Goal: Information Seeking & Learning: Learn about a topic

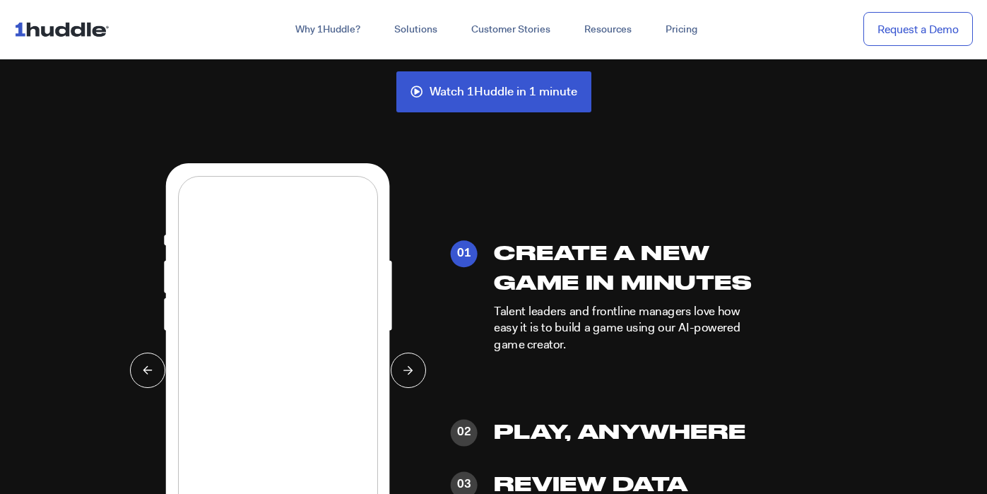
scroll to position [3218, 0]
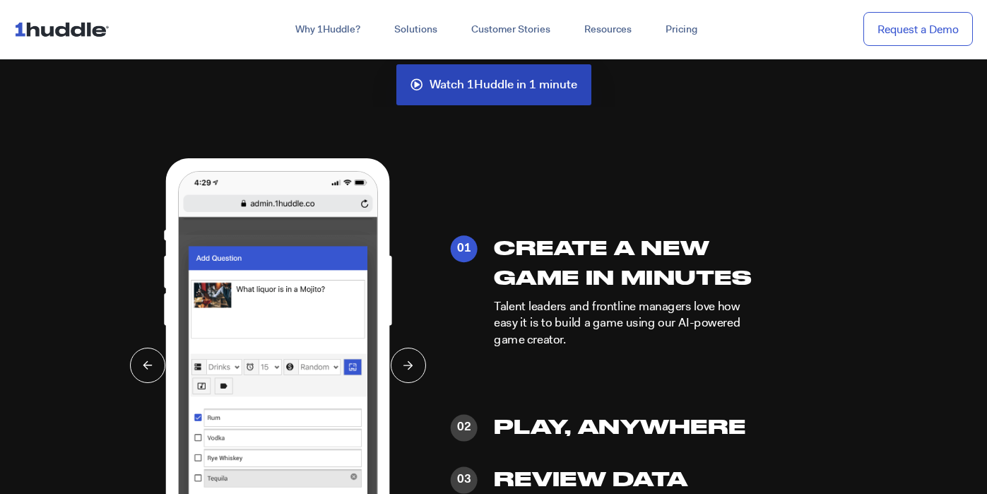
click at [491, 90] on span "Watch 1Huddle in 1 minute" at bounding box center [503, 84] width 148 height 13
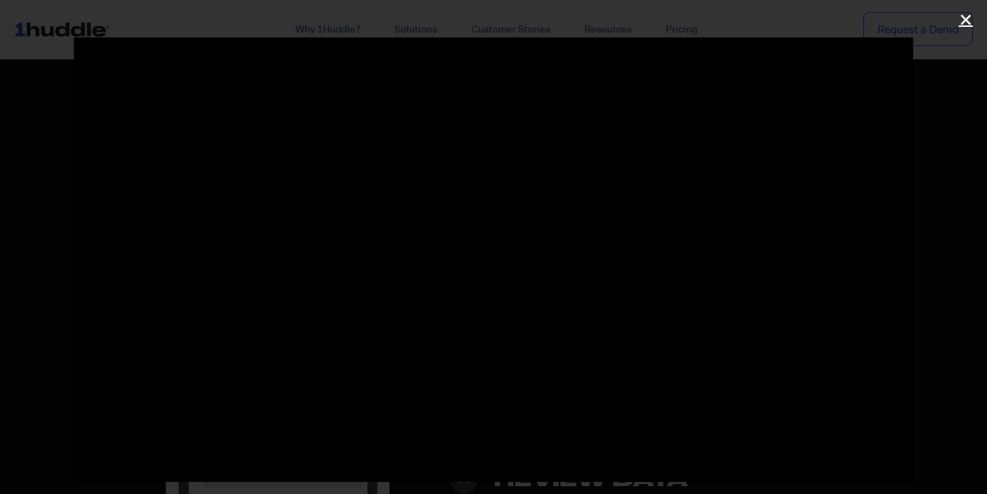
click at [965, 20] on icon "Close (Esc)" at bounding box center [965, 20] width 14 height 14
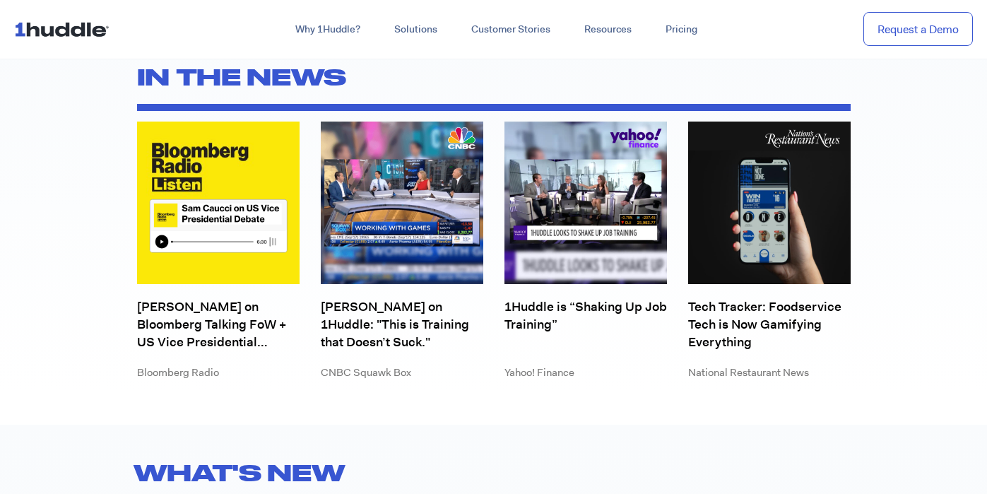
scroll to position [3841, 0]
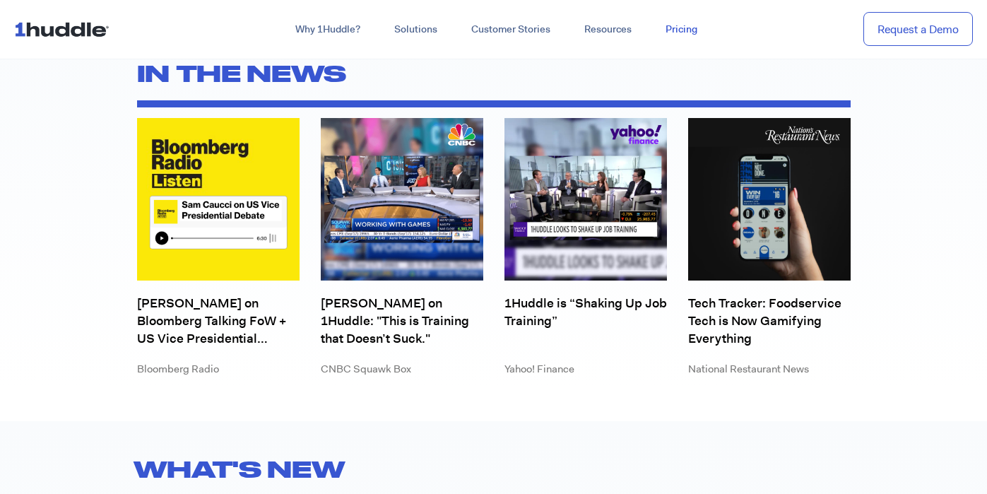
click at [689, 23] on link "Pricing" at bounding box center [681, 29] width 66 height 25
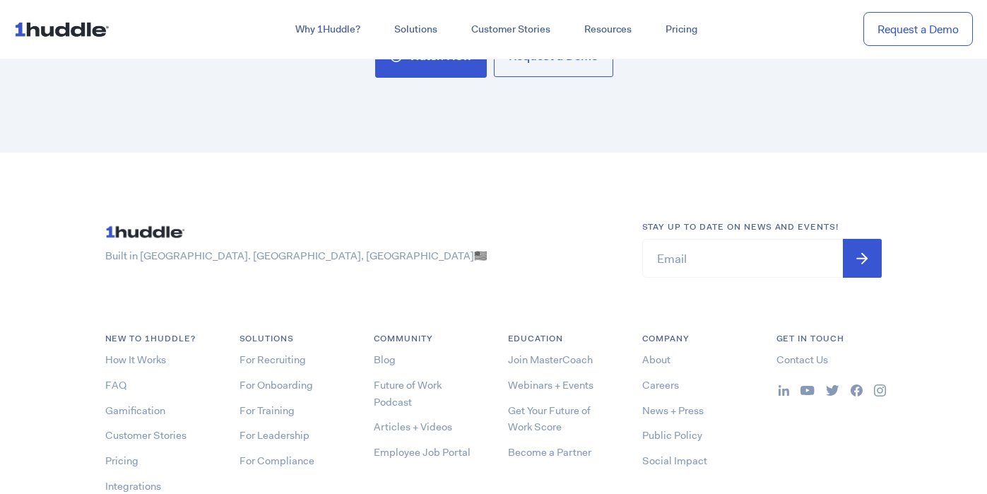
scroll to position [3943, 0]
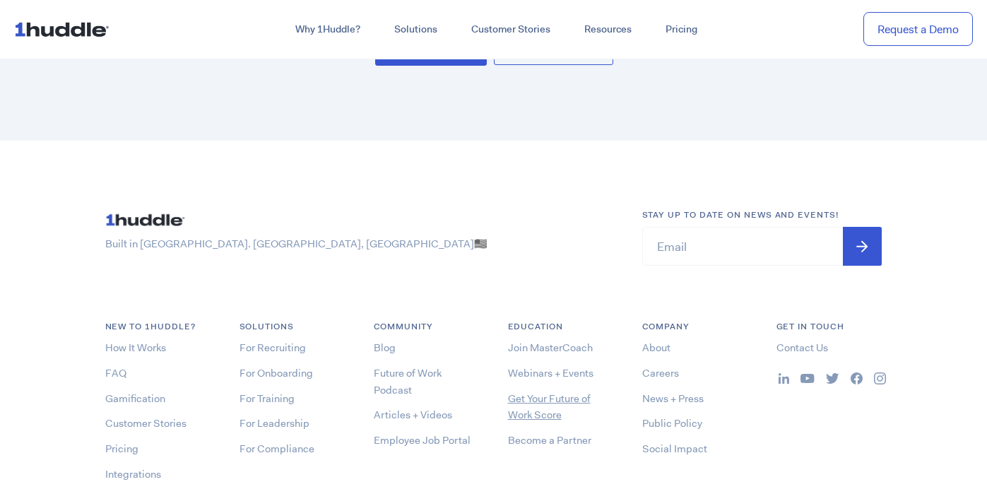
click at [535, 401] on link "Get Your Future of Work Score" at bounding box center [549, 406] width 83 height 31
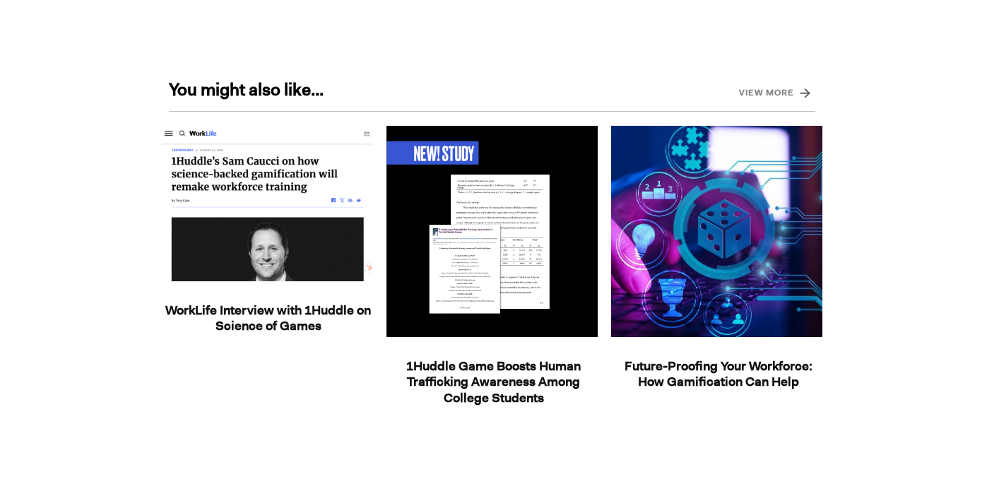
scroll to position [1909, 0]
